Goal: Task Accomplishment & Management: Manage account settings

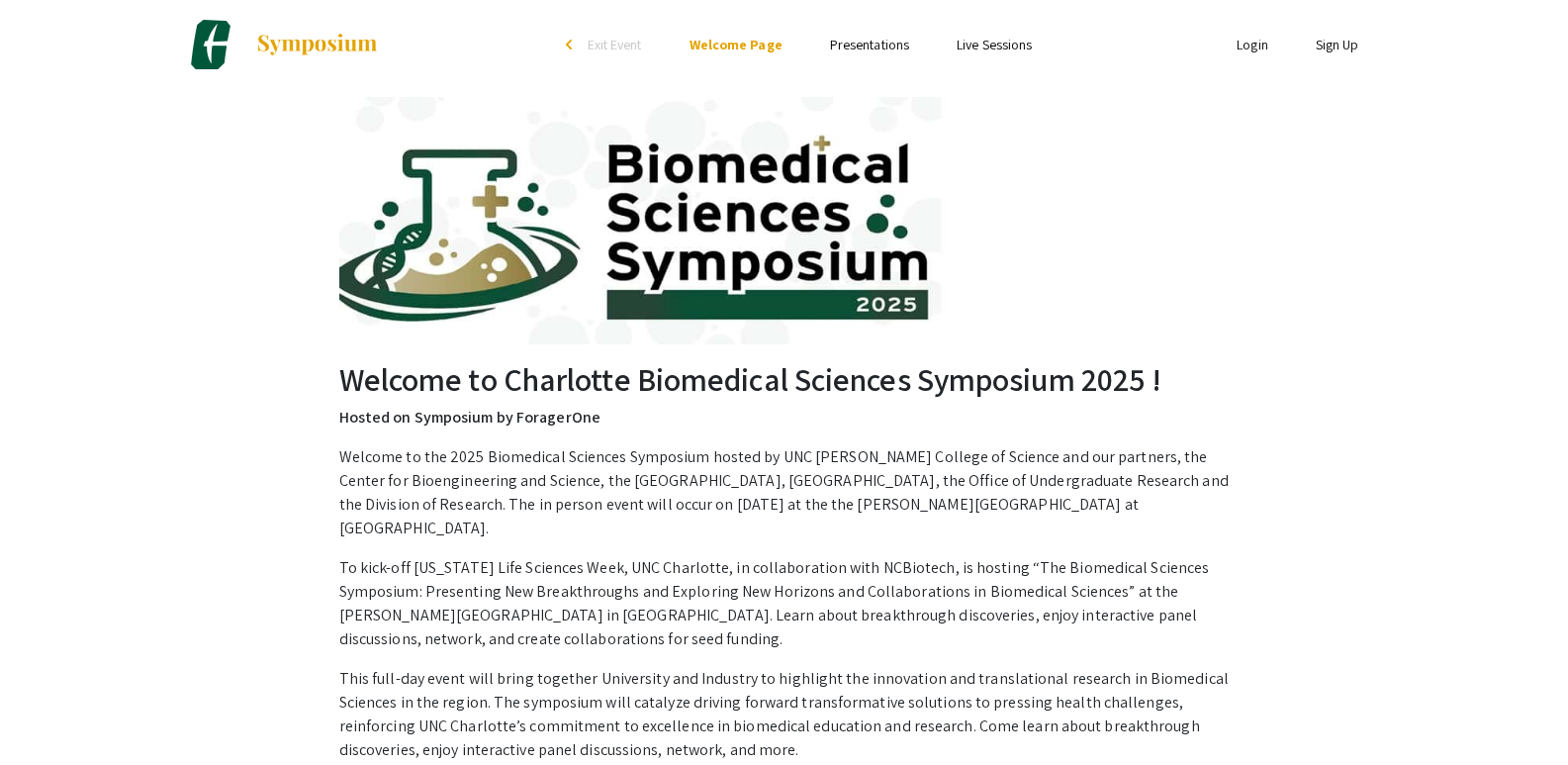
click at [1251, 46] on link "Login" at bounding box center [1253, 45] width 32 height 18
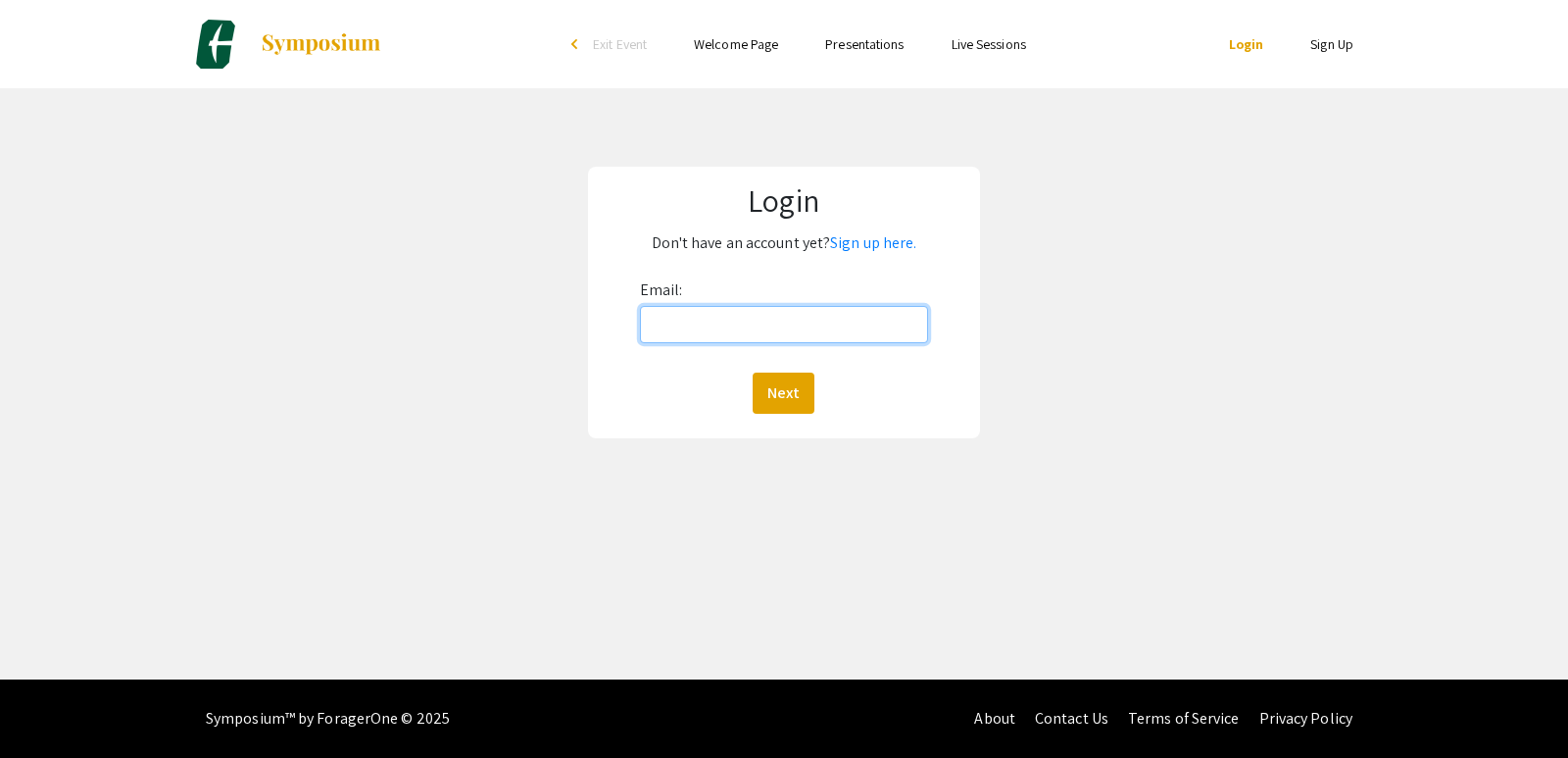
click at [799, 319] on input "Email:" at bounding box center [784, 324] width 289 height 38
type input "[EMAIL_ADDRESS][DOMAIN_NAME]"
click at [784, 392] on button "Next" at bounding box center [784, 393] width 61 height 42
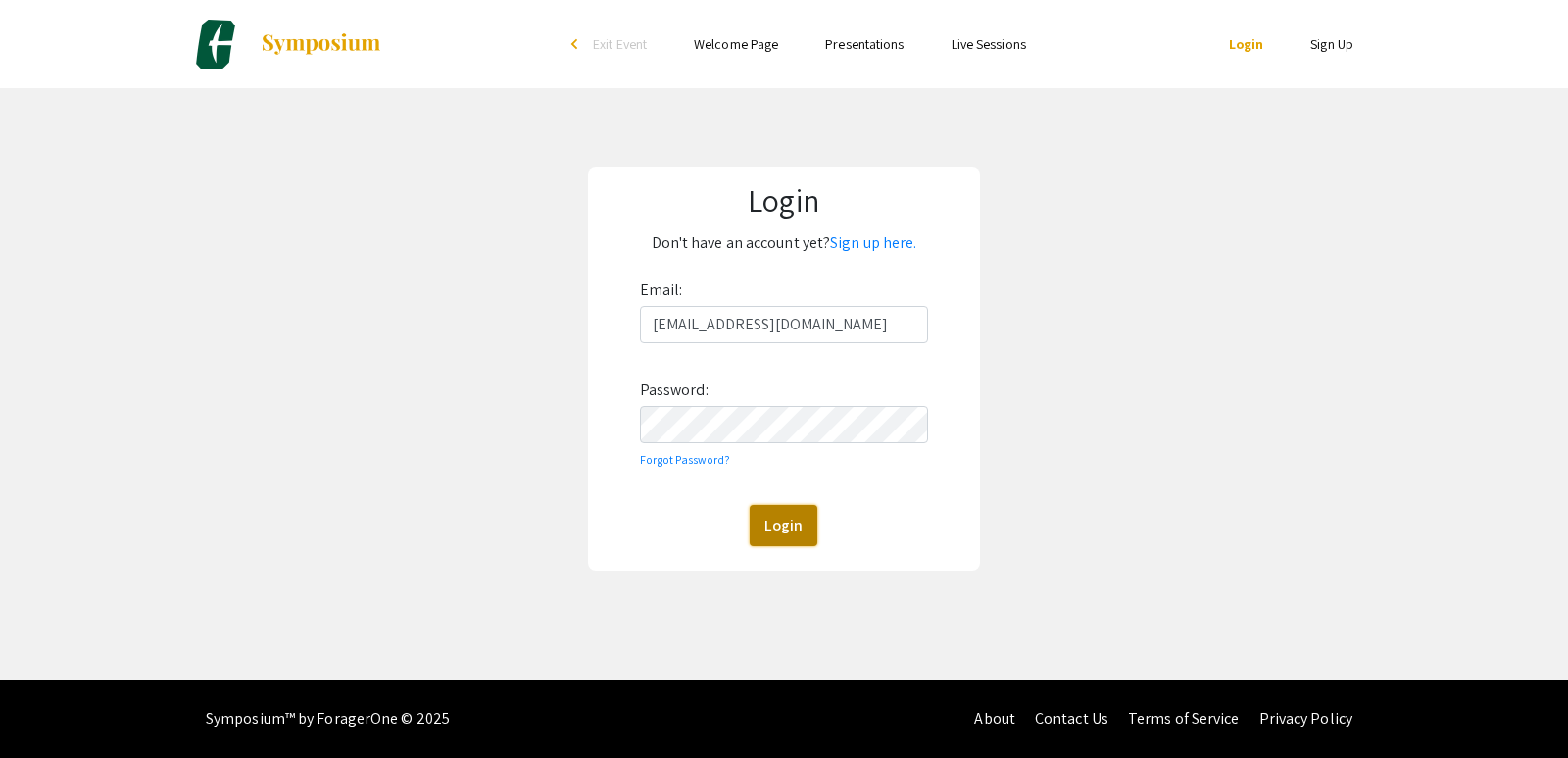
click at [789, 532] on button "Login" at bounding box center [784, 526] width 67 height 42
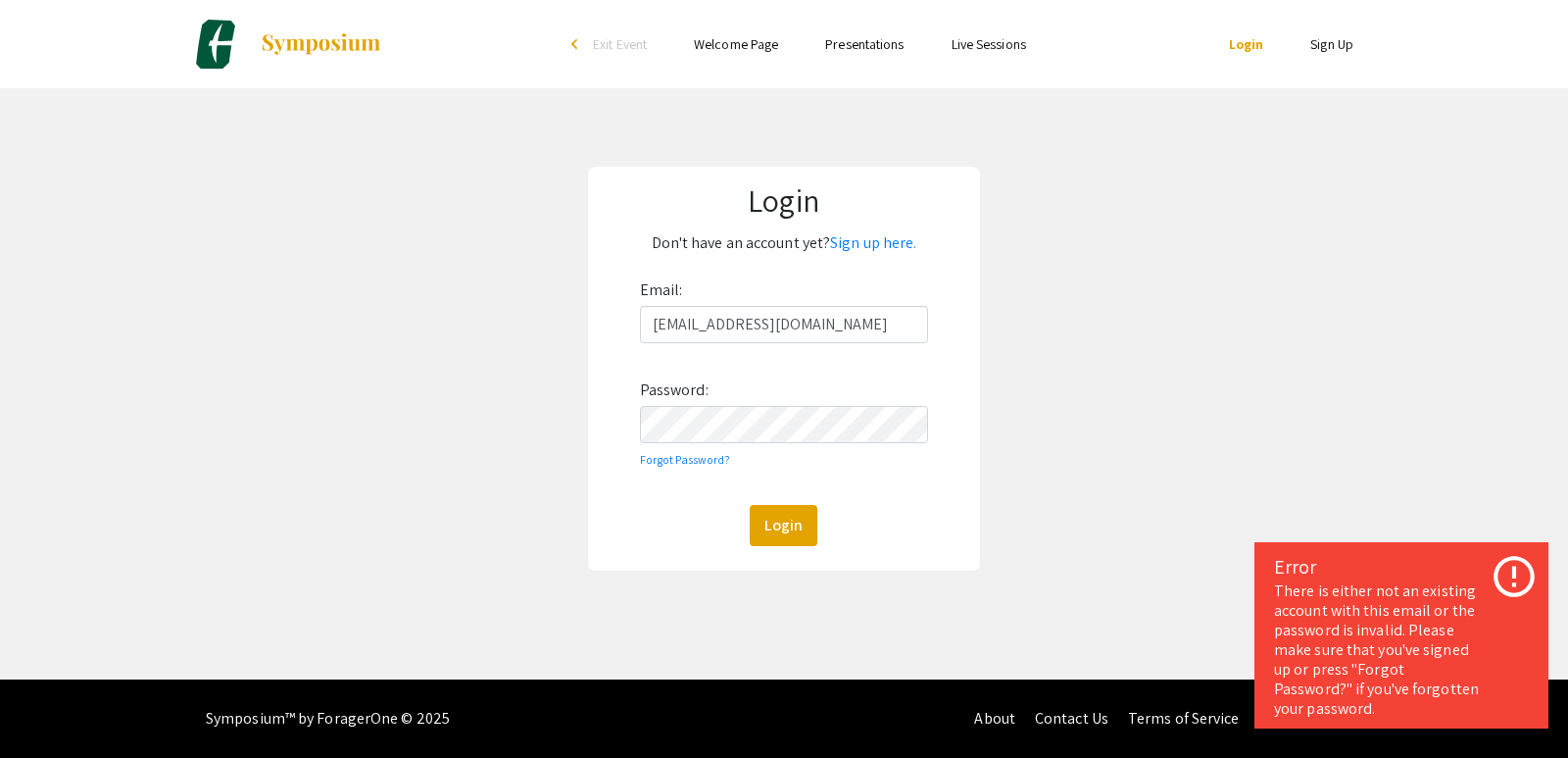
click at [1506, 574] on icon at bounding box center [1514, 576] width 49 height 49
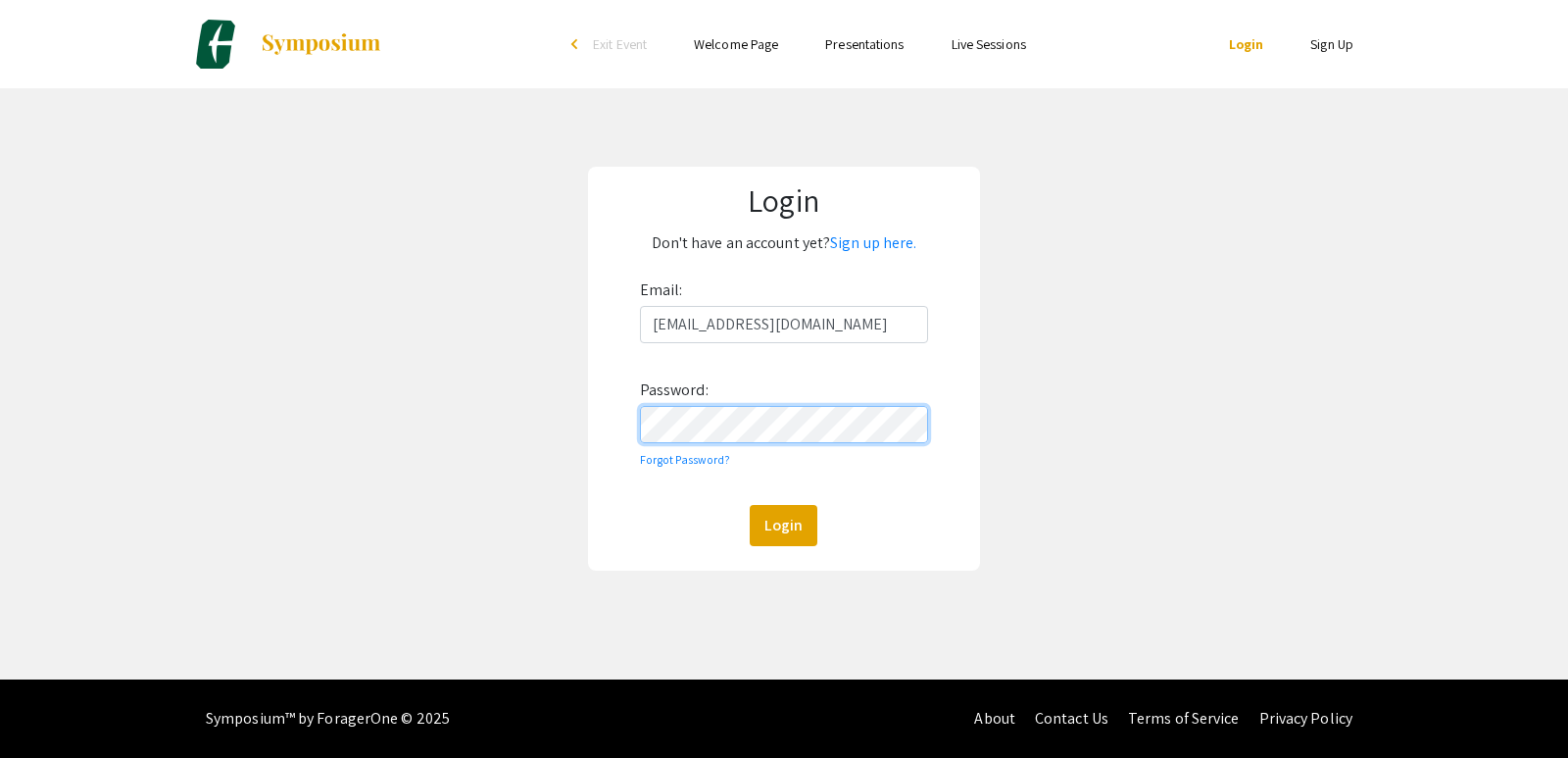
click at [444, 452] on div "Login Don't have an account yet? Sign up here. Email: [EMAIL_ADDRESS][DOMAIN_NA…" at bounding box center [784, 368] width 1597 height 560
click at [750, 505] on button "Login" at bounding box center [784, 526] width 67 height 42
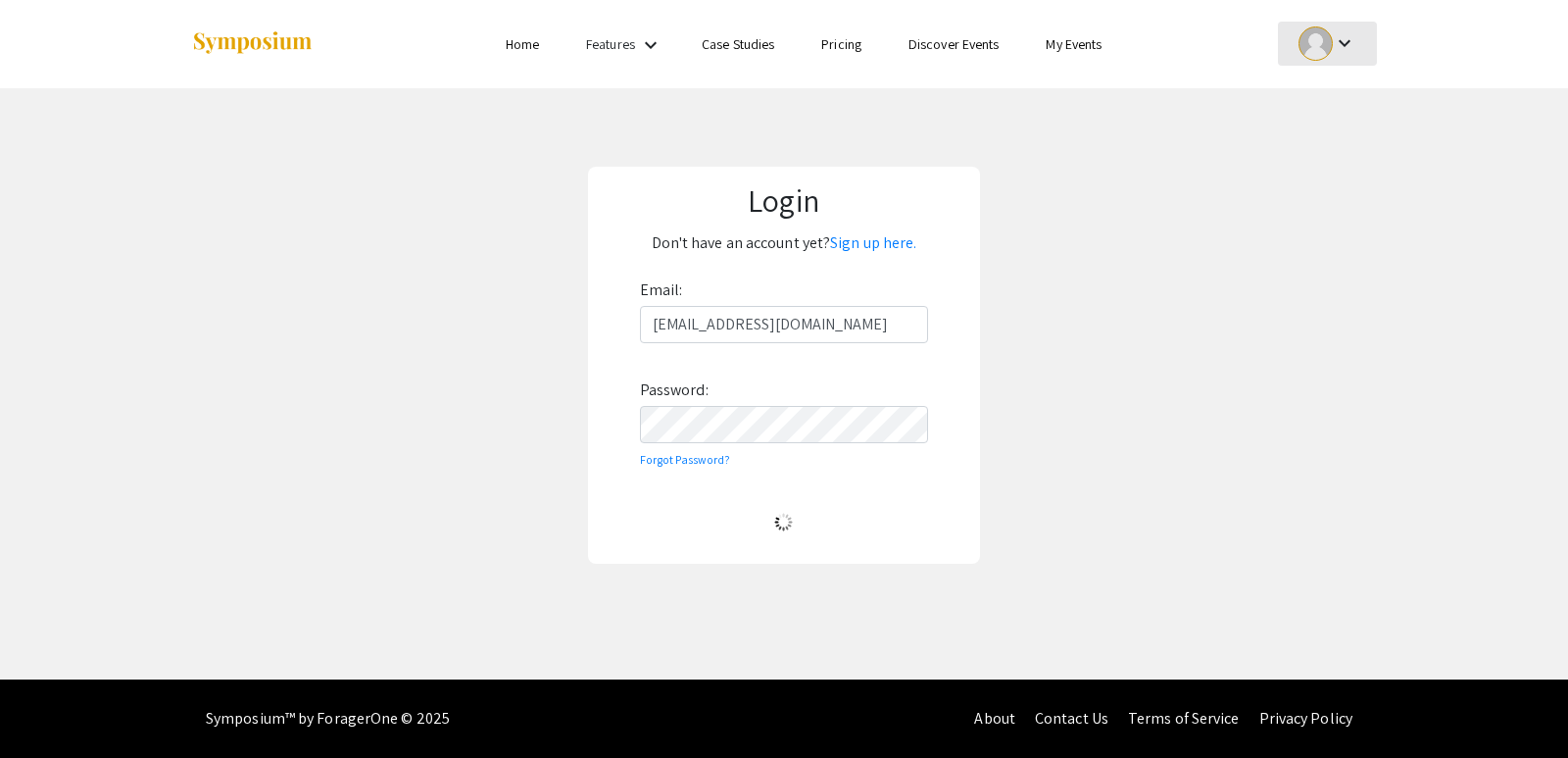
click at [1357, 26] on div "keyboard_arrow_down" at bounding box center [1327, 43] width 67 height 44
click at [1325, 102] on button "My Account" at bounding box center [1338, 97] width 121 height 47
click at [770, 533] on button "Login" at bounding box center [784, 526] width 67 height 42
